Goal: Task Accomplishment & Management: Use online tool/utility

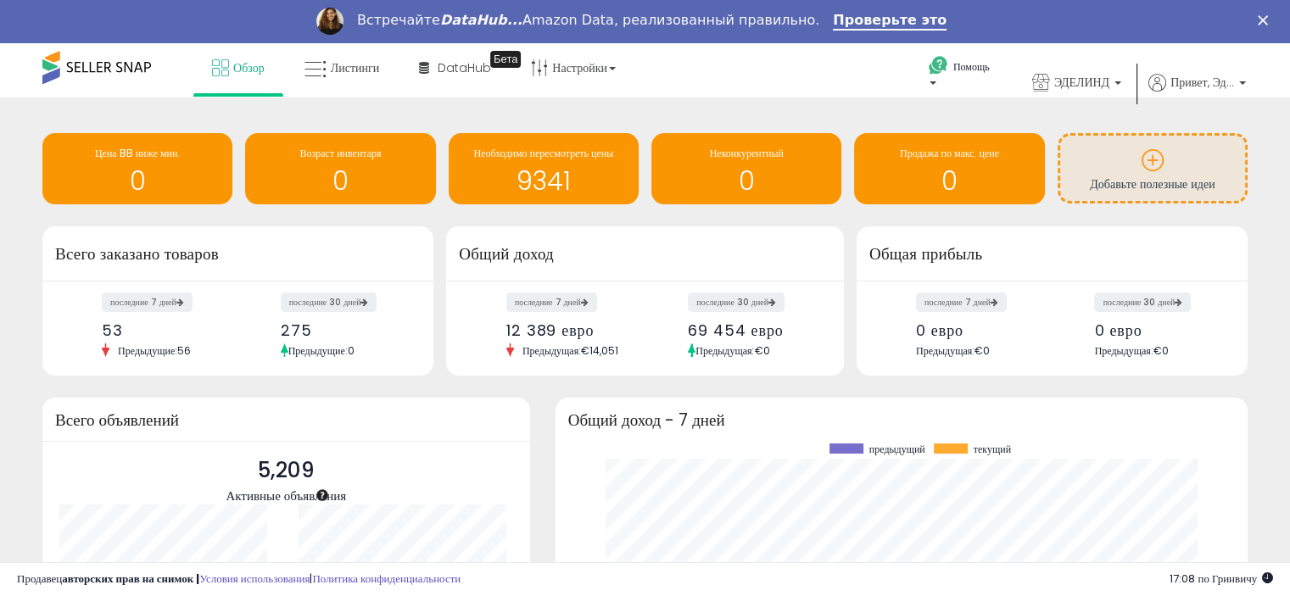
click at [708, 91] on div "Обзор Листинги DataHub Бета" at bounding box center [413, 78] width 852 height 72
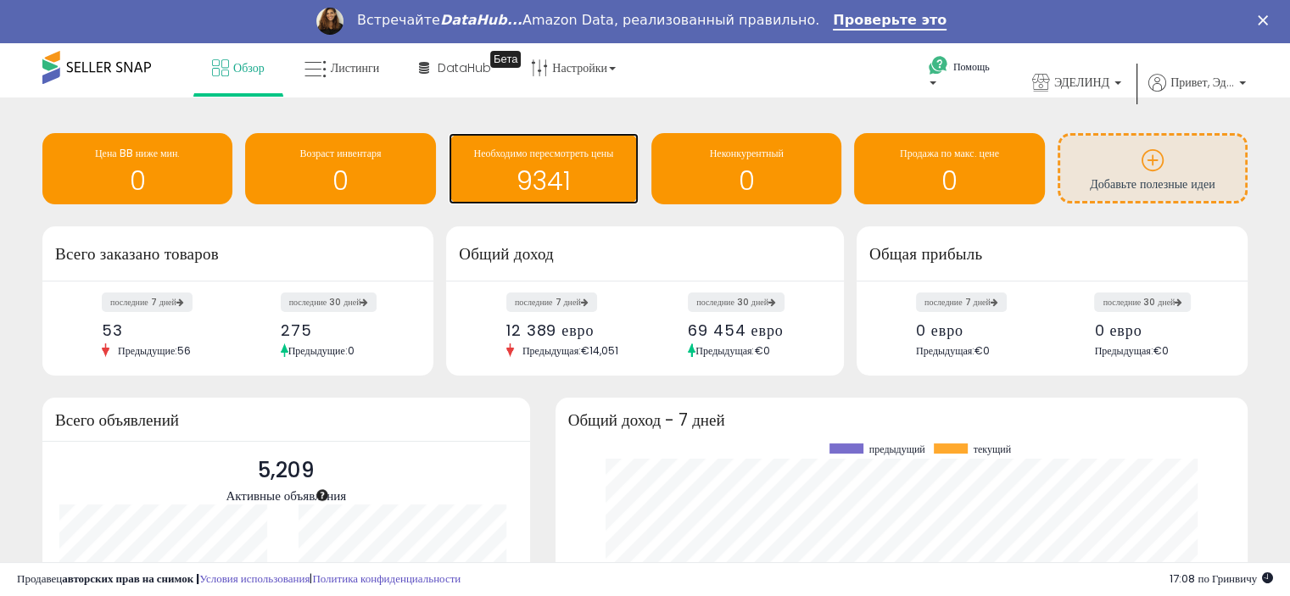
click at [540, 165] on font "9341" at bounding box center [544, 181] width 54 height 36
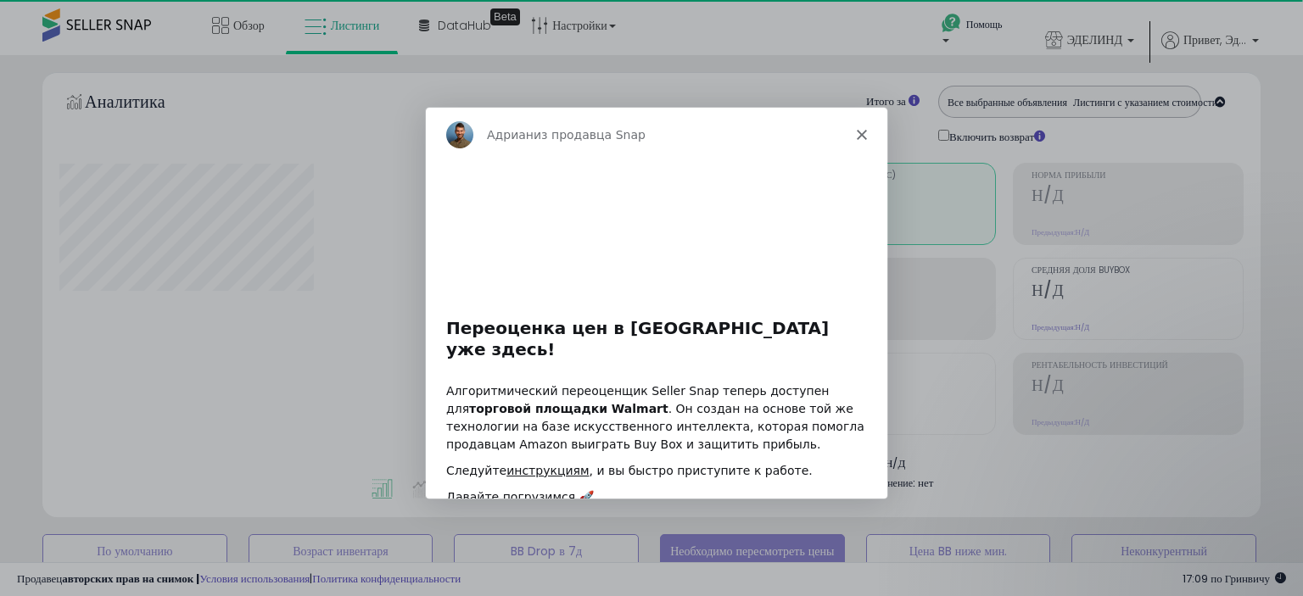
select select "**"
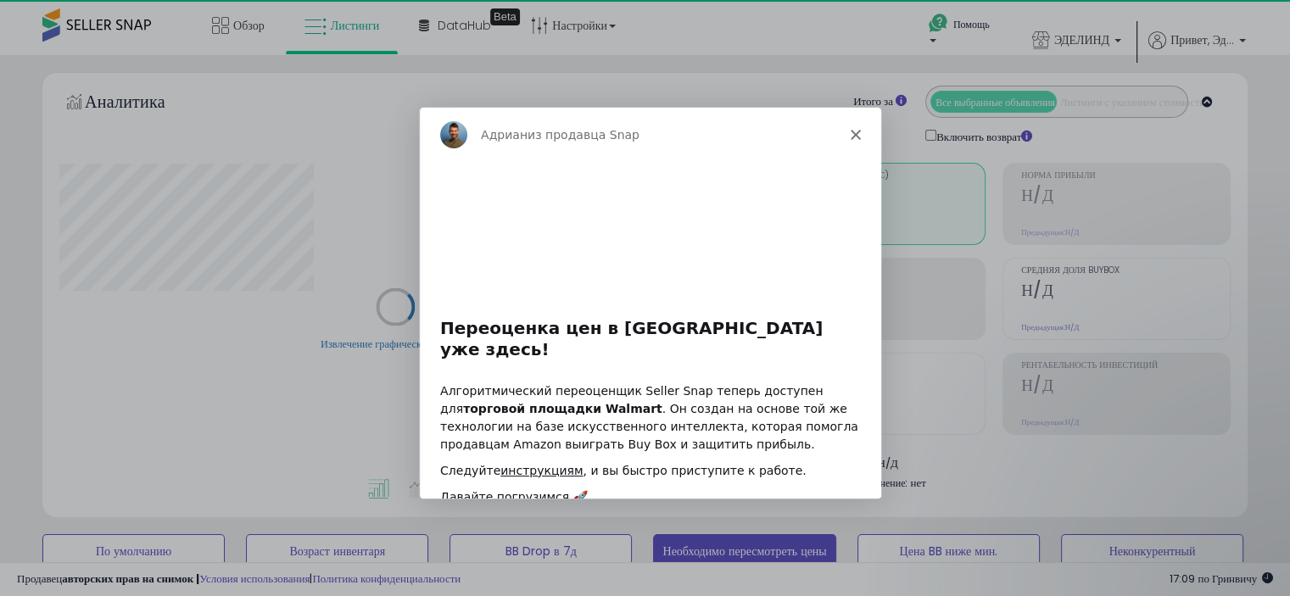
click at [852, 137] on icon "Закрывать" at bounding box center [854, 133] width 10 height 10
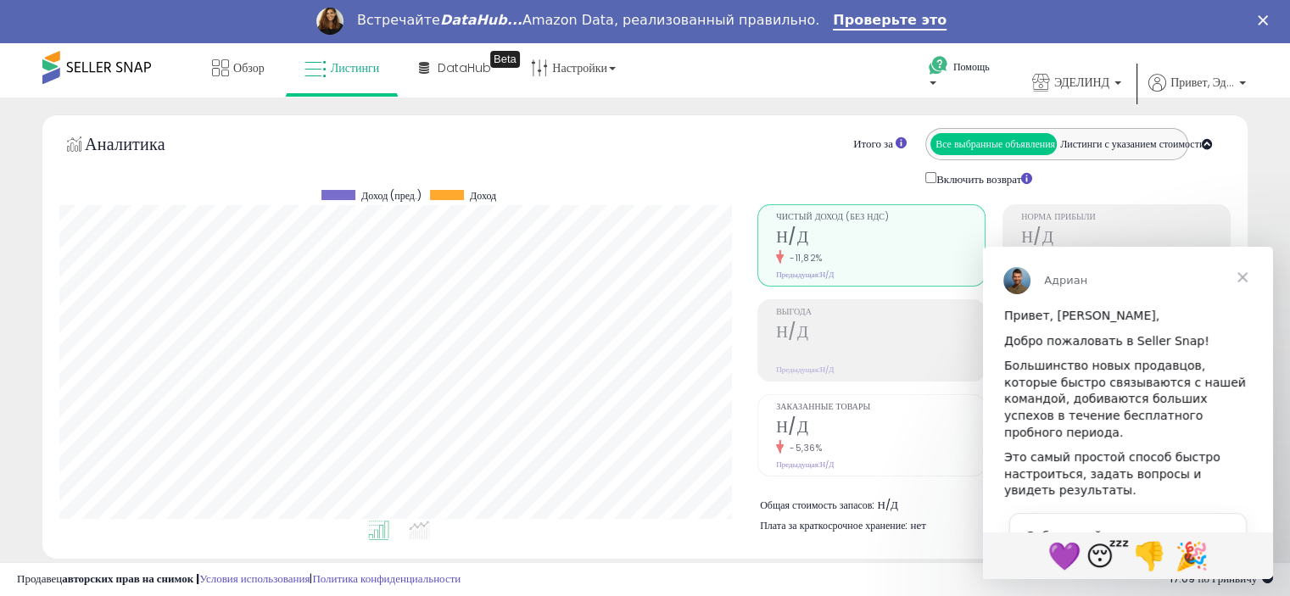
scroll to position [347, 697]
click at [1249, 279] on span "Закрывать" at bounding box center [1242, 277] width 61 height 61
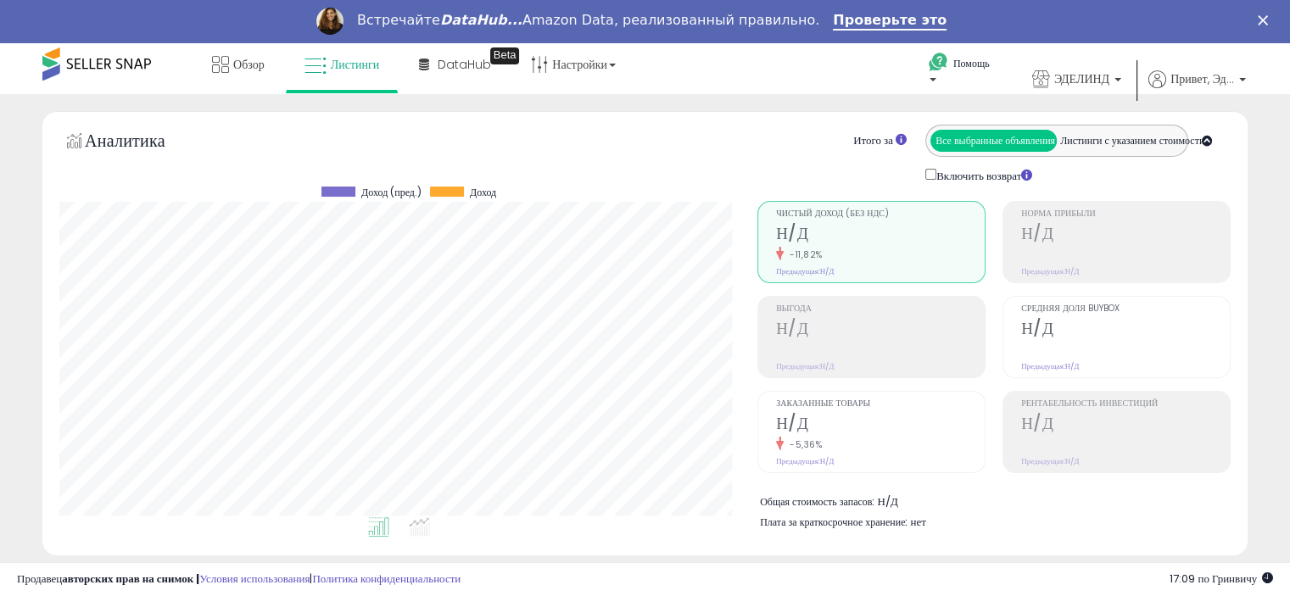
scroll to position [0, 0]
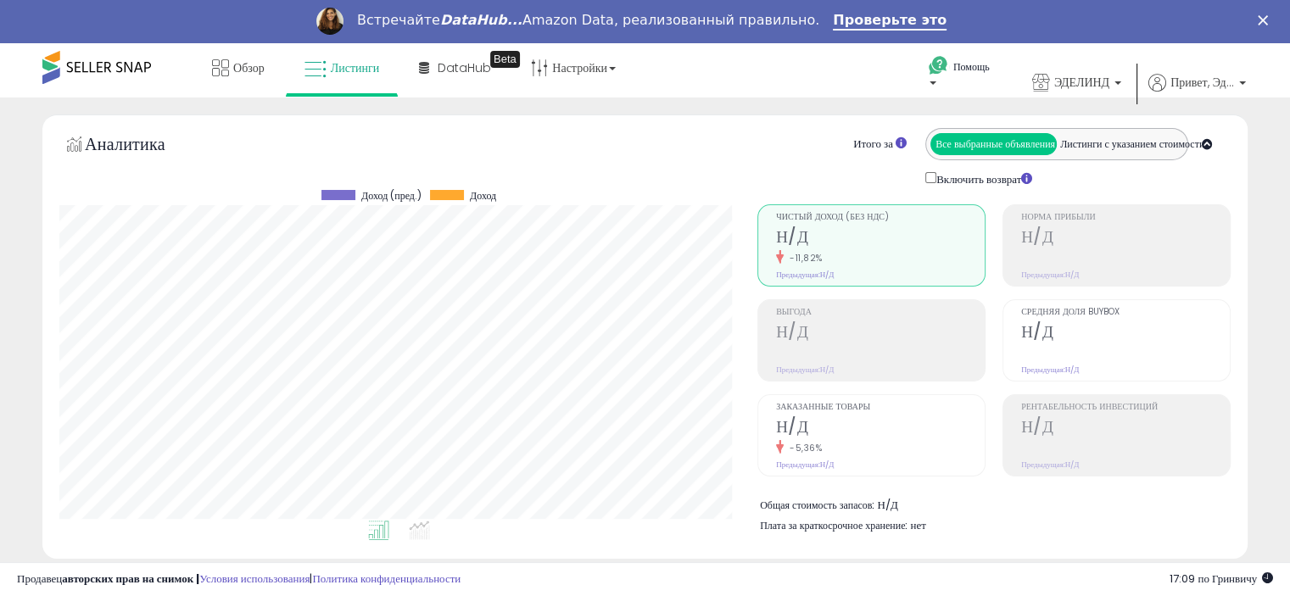
click at [116, 64] on span at bounding box center [96, 67] width 109 height 33
click at [319, 71] on icon at bounding box center [316, 70] width 22 height 22
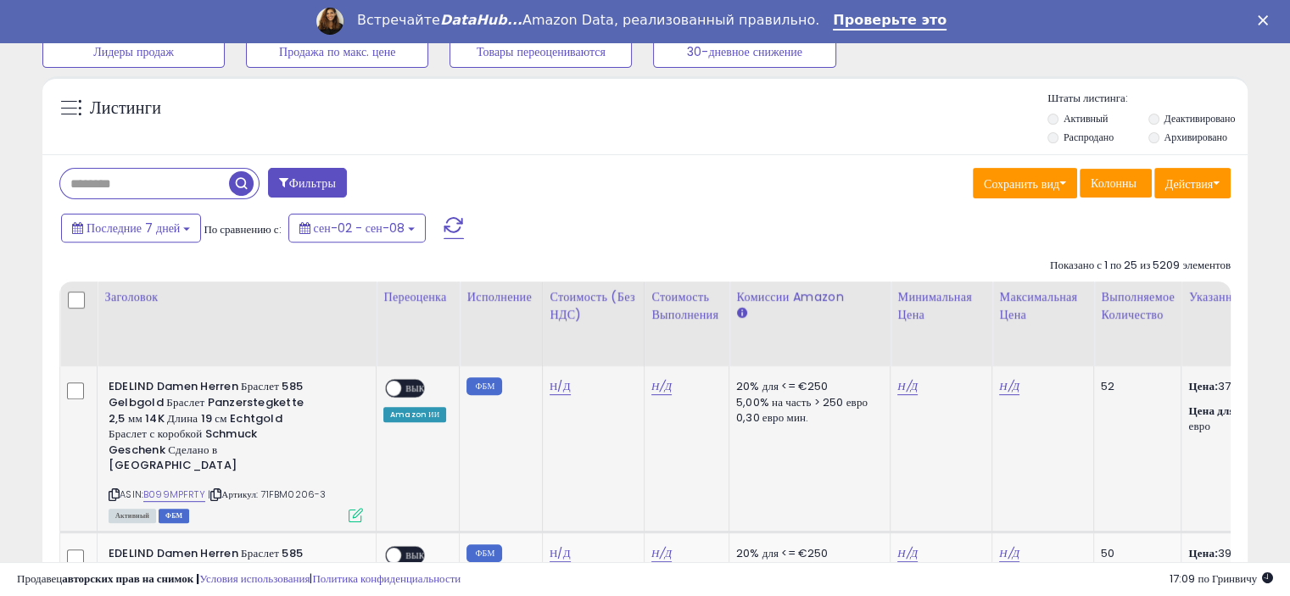
scroll to position [305, 0]
